Goal: Complete application form

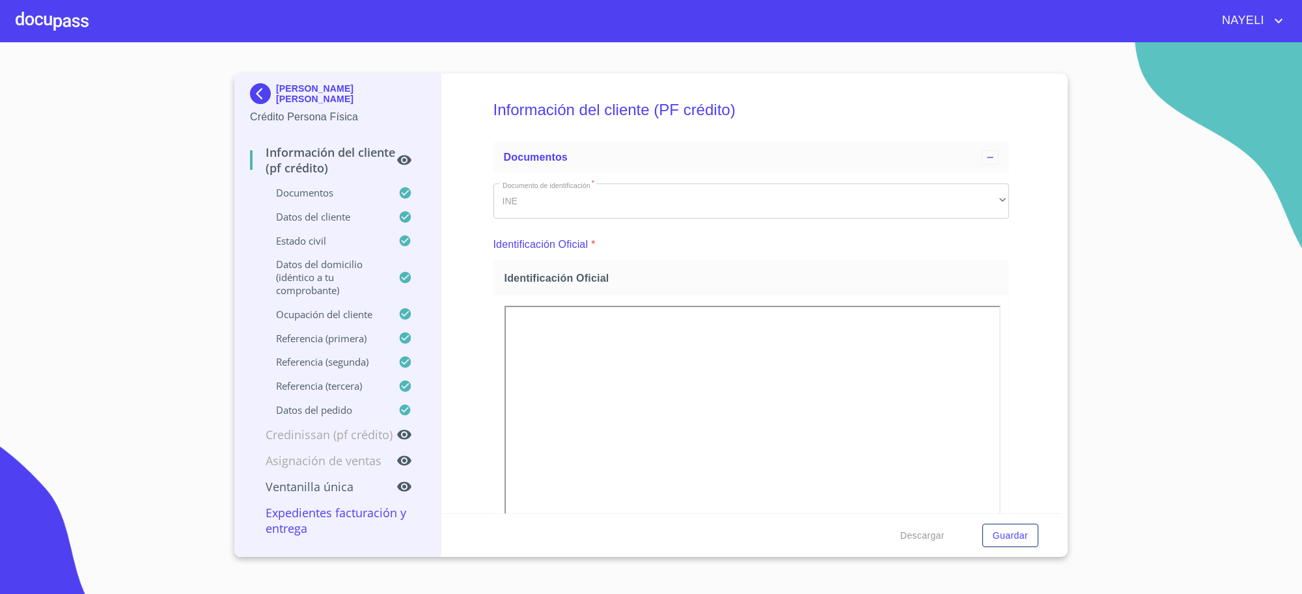
scroll to position [4556, 0]
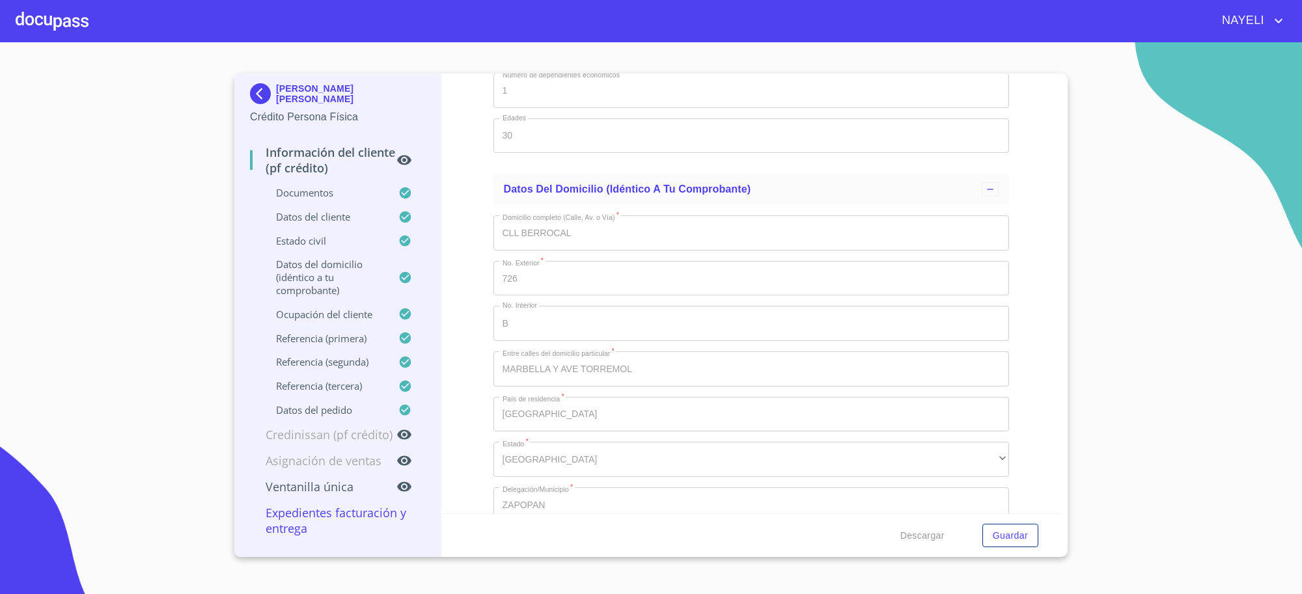
click at [301, 93] on p "[PERSON_NAME] [PERSON_NAME]" at bounding box center [350, 93] width 149 height 21
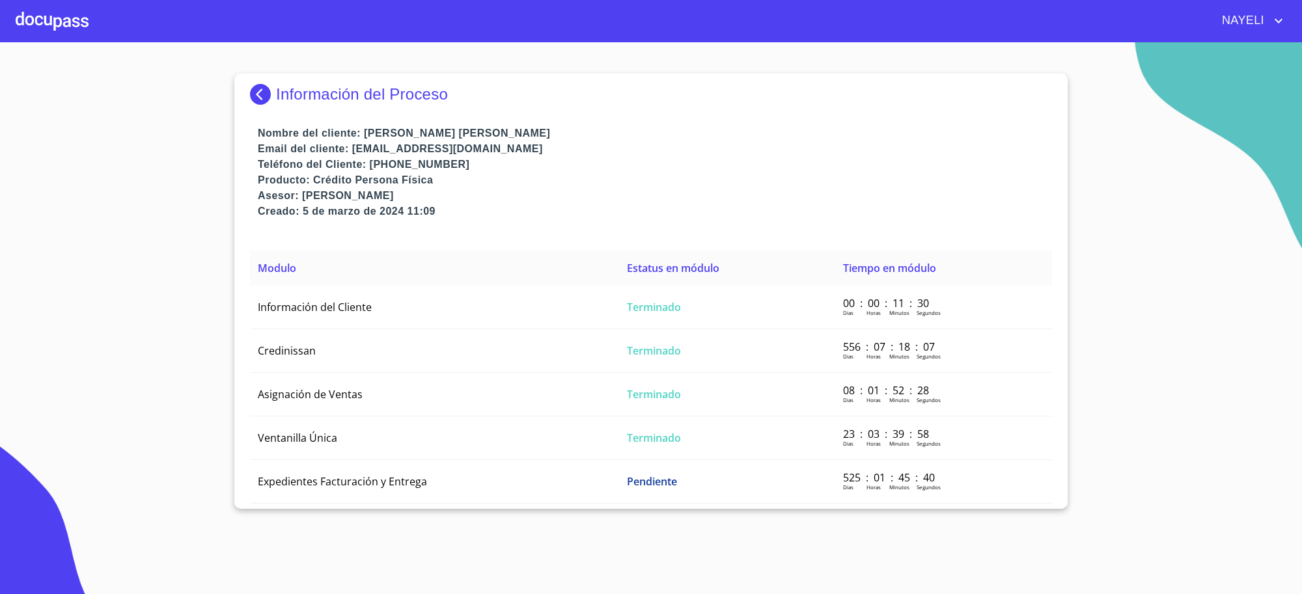
click at [299, 92] on p "Información del Proceso" at bounding box center [362, 94] width 172 height 18
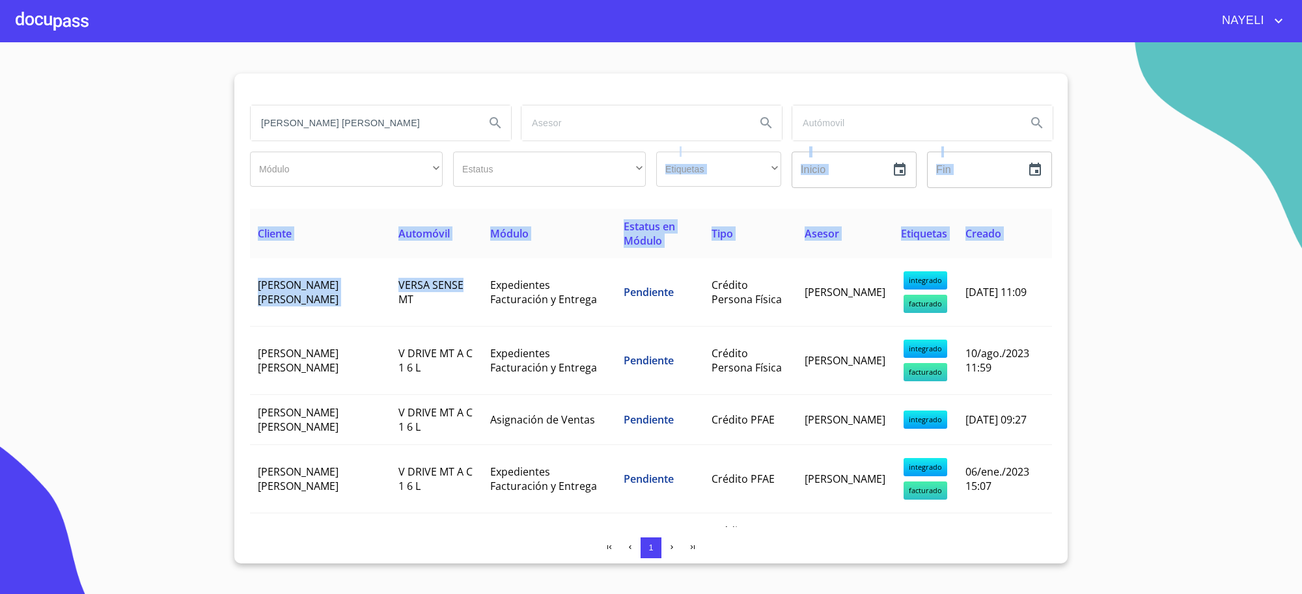
drag, startPoint x: 444, startPoint y: 275, endPoint x: 476, endPoint y: 150, distance: 129.8
click at [476, 150] on div "[PERSON_NAME] [PERSON_NAME] Módulo ​ ​ Estatus ​ ​ Etiquetas ​ ​ Inicio ​ Fin ​…" at bounding box center [650, 319] width 833 height 490
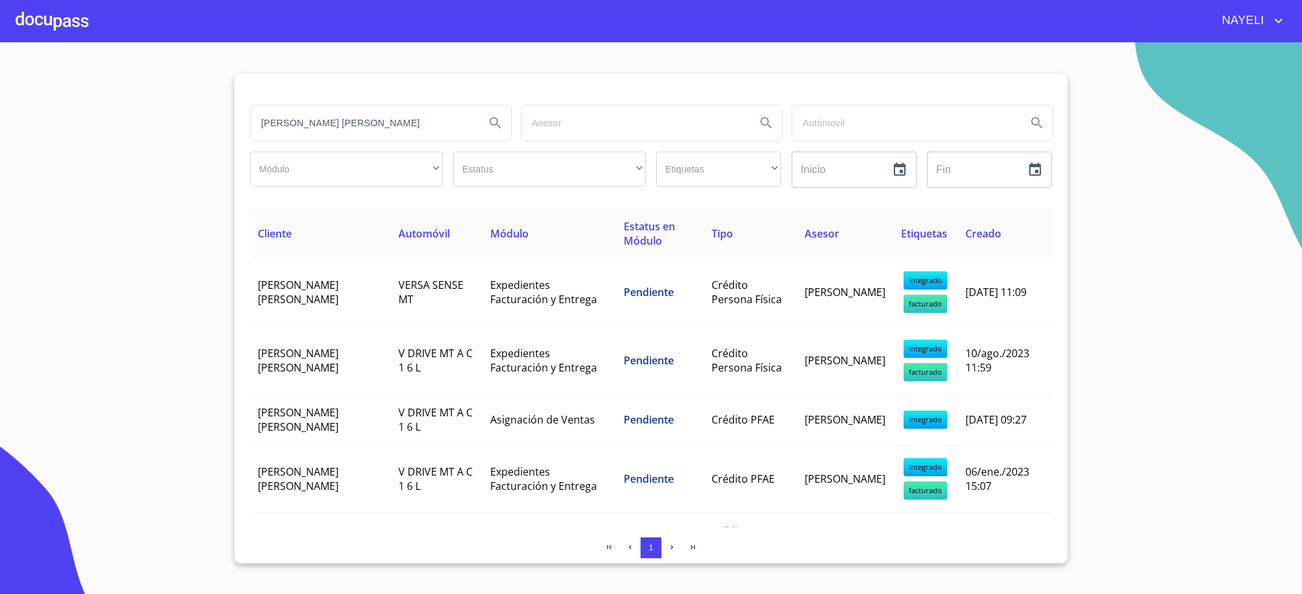
click at [472, 132] on input "[PERSON_NAME] [PERSON_NAME]" at bounding box center [363, 122] width 224 height 35
paste input "[PERSON_NAME]"
type input "V"
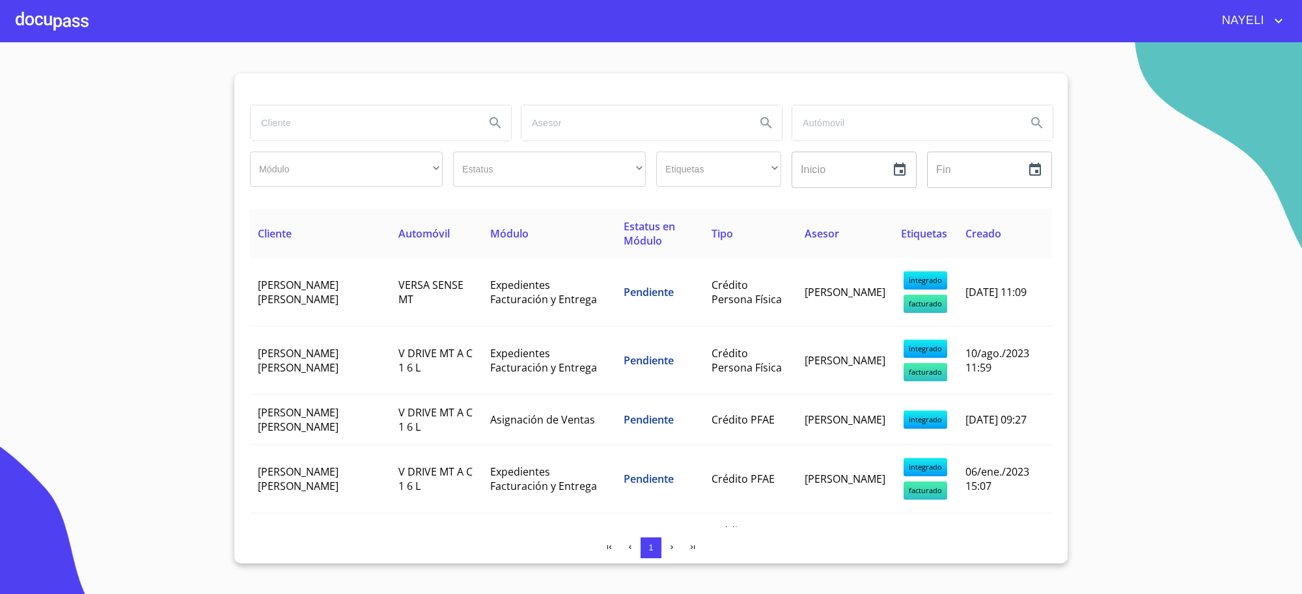
drag, startPoint x: 120, startPoint y: 249, endPoint x: 222, endPoint y: 212, distance: 107.9
click at [134, 245] on section "Módulo ​ ​ Estatus ​ ​ Etiquetas ​ ​ Inicio ​ Fin ​ Cliente Automóvil Módulo Es…" at bounding box center [651, 318] width 1302 height 552
click at [267, 128] on input "search" at bounding box center [363, 122] width 224 height 35
paste input "[PERSON_NAME] [PERSON_NAME]"
type input "[PERSON_NAME] [PERSON_NAME]"
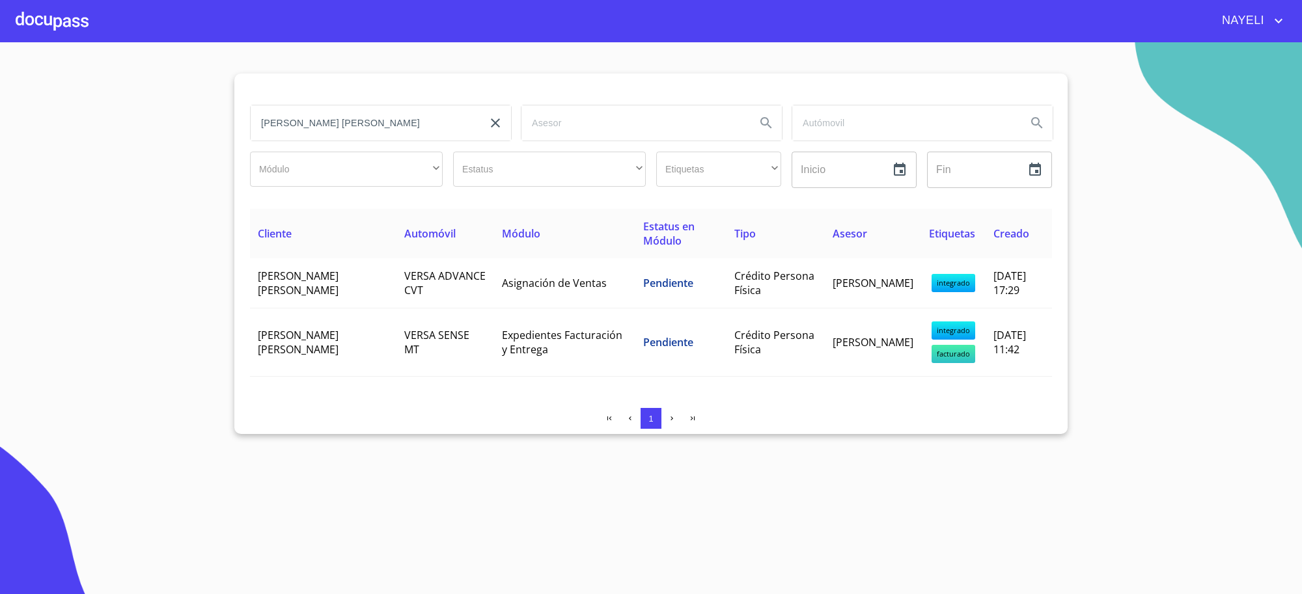
click at [497, 254] on th "Módulo" at bounding box center [564, 233] width 141 height 49
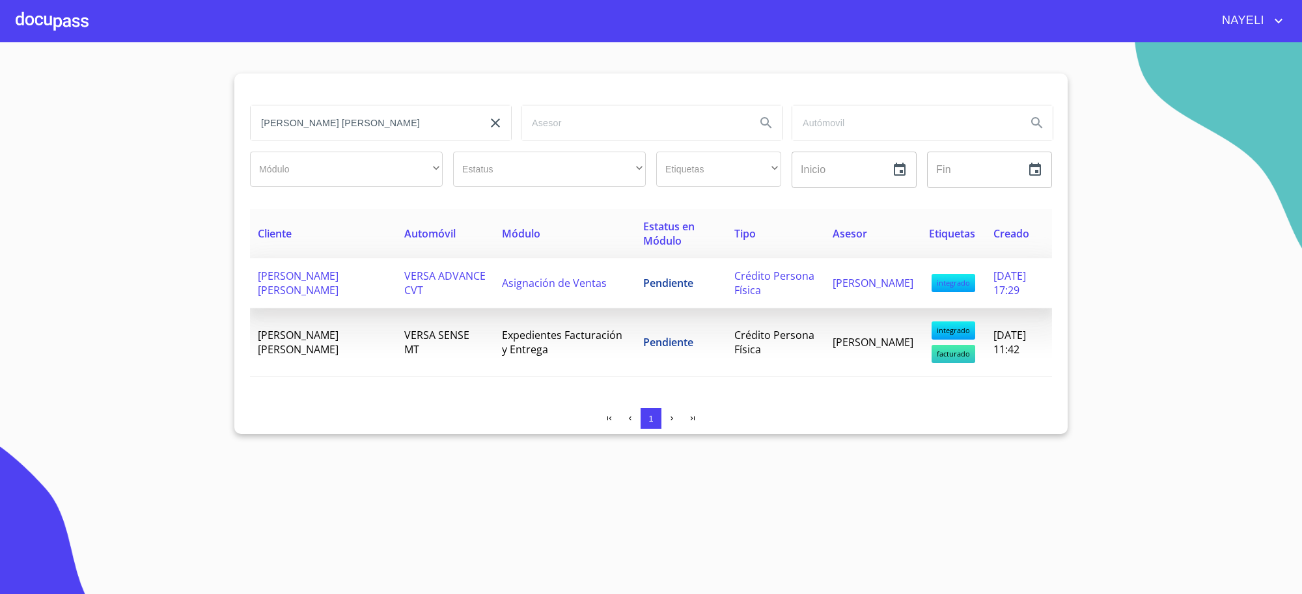
click at [635, 297] on td "Pendiente" at bounding box center [680, 283] width 91 height 50
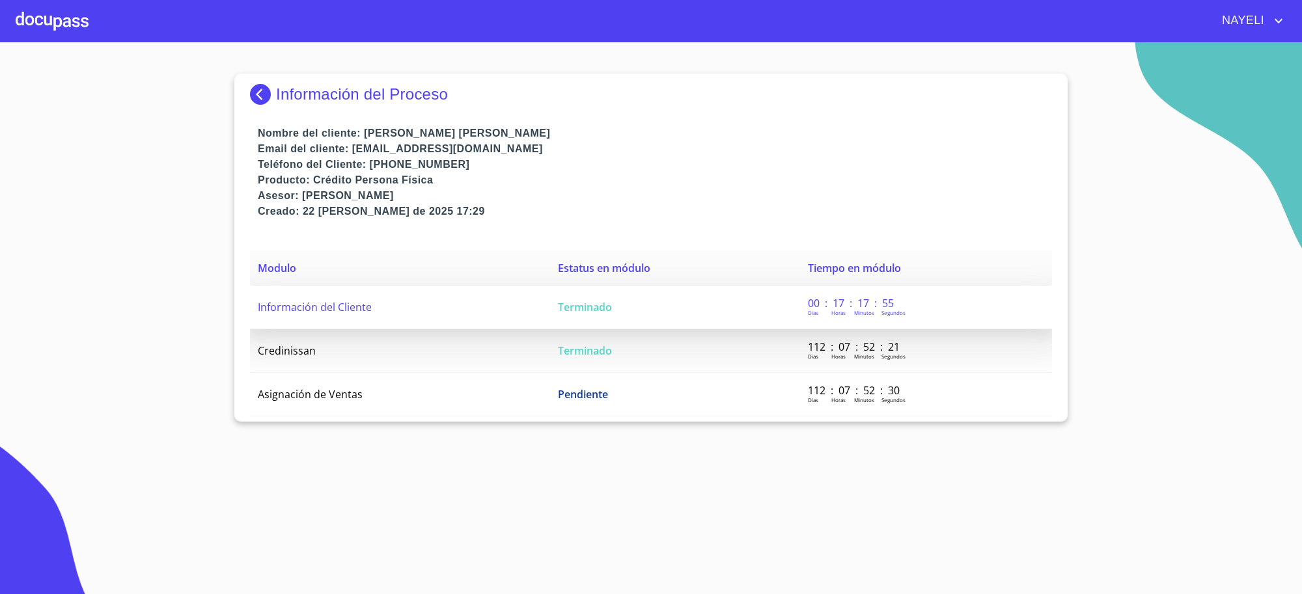
click at [646, 297] on td "Terminado" at bounding box center [675, 308] width 250 height 44
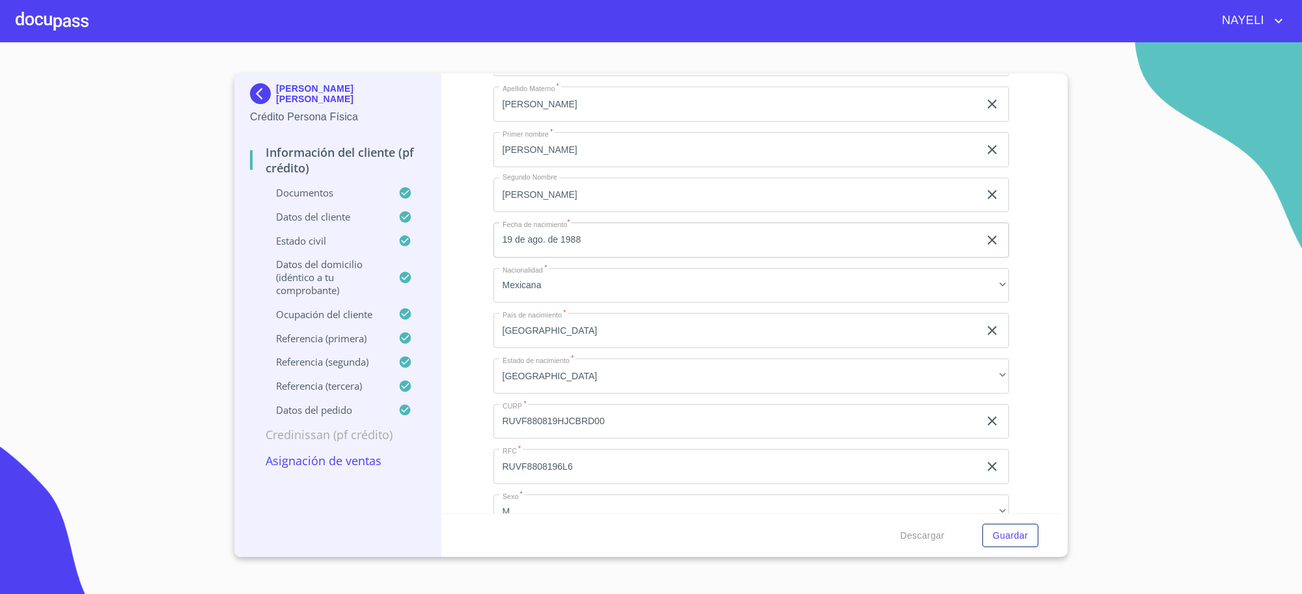
scroll to position [4231, 0]
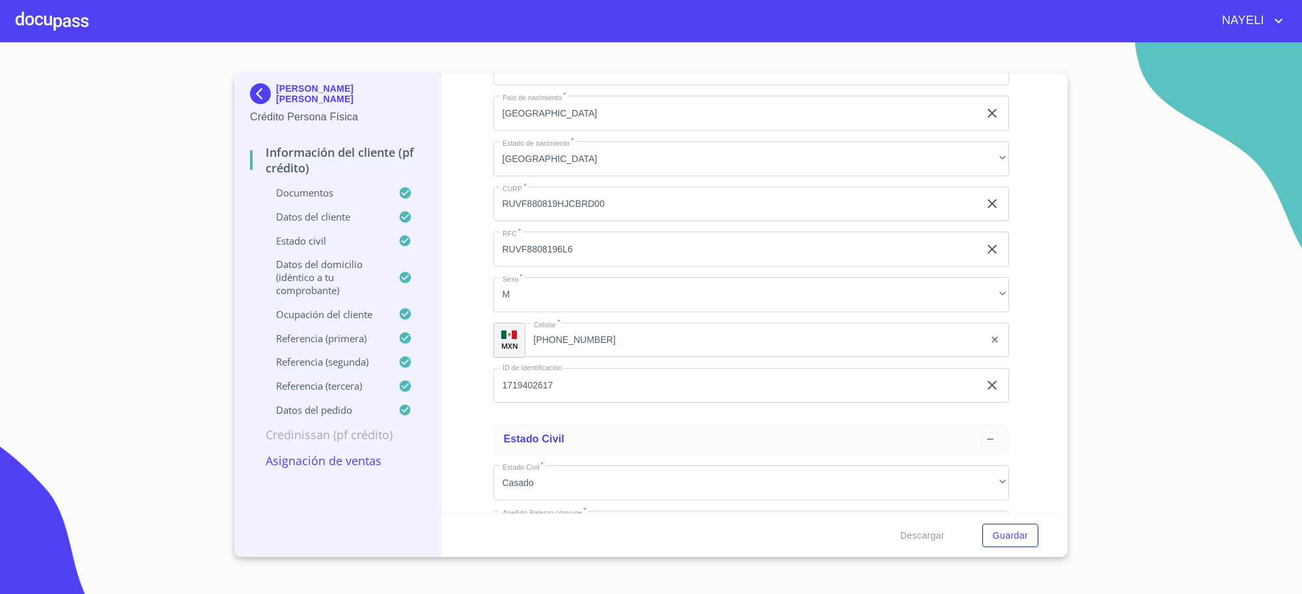
click at [616, 199] on input "RUVF880819HJCBRD00" at bounding box center [736, 204] width 486 height 35
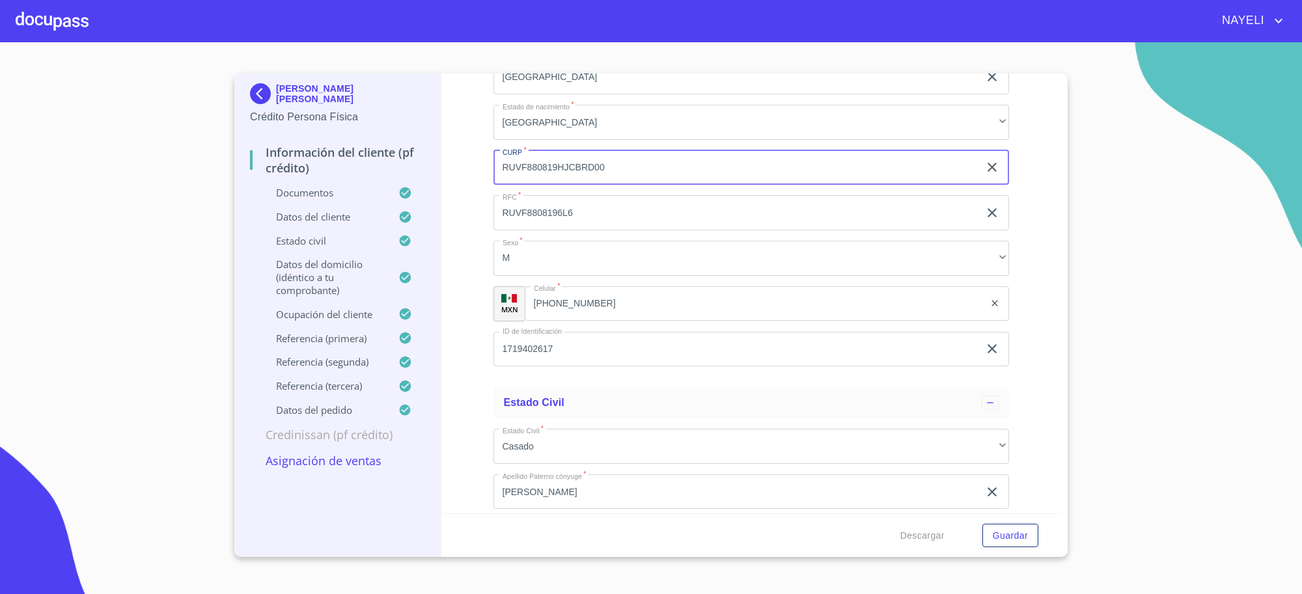
scroll to position [4339, 0]
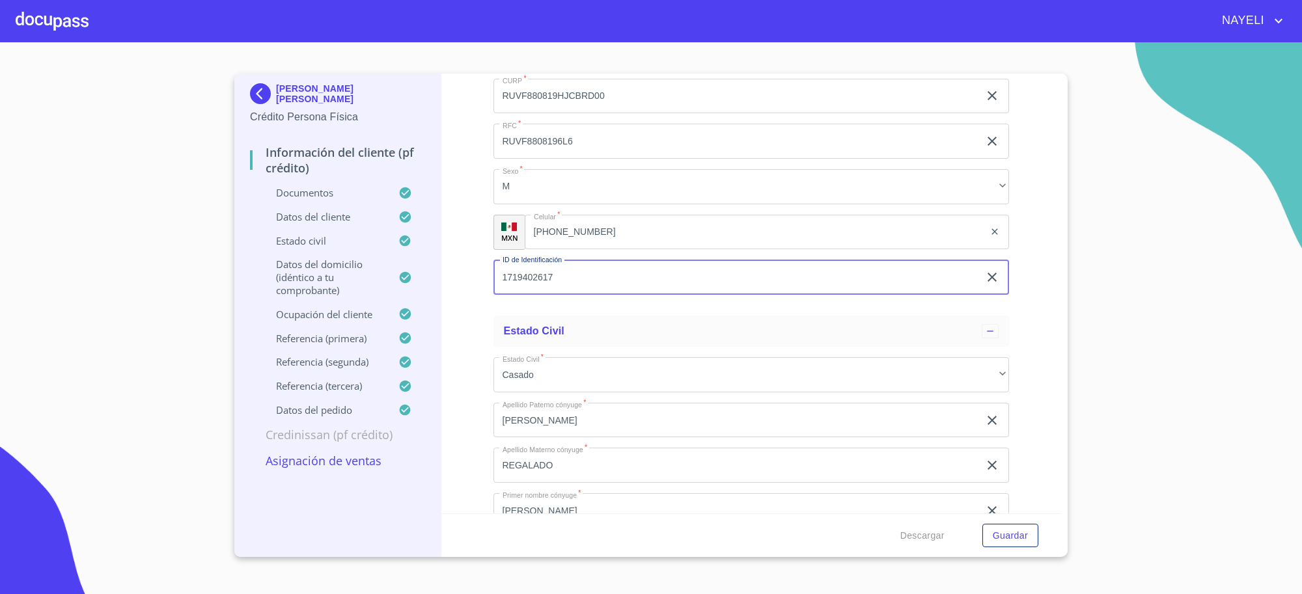
click at [568, 283] on input "1719402617" at bounding box center [736, 277] width 486 height 35
click at [590, 219] on input "[PHONE_NUMBER]" at bounding box center [755, 232] width 460 height 35
click at [590, 219] on input "[PHONE_NUMBER]" at bounding box center [770, 232] width 427 height 35
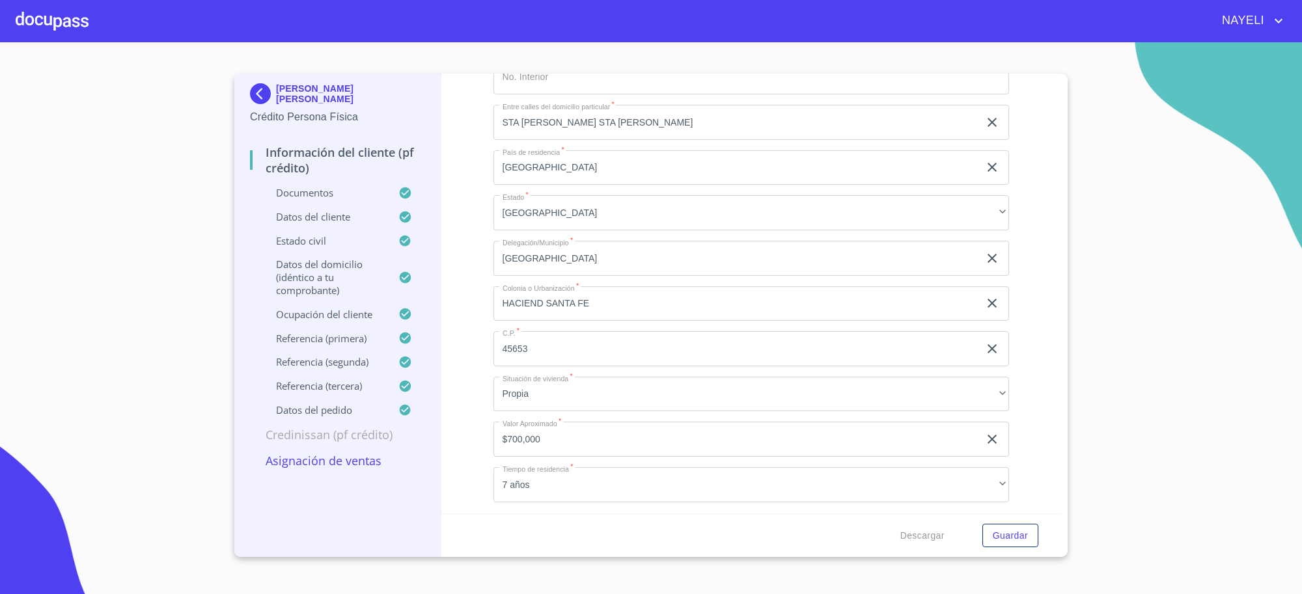
scroll to position [5152, 0]
